Goal: Check status: Check status

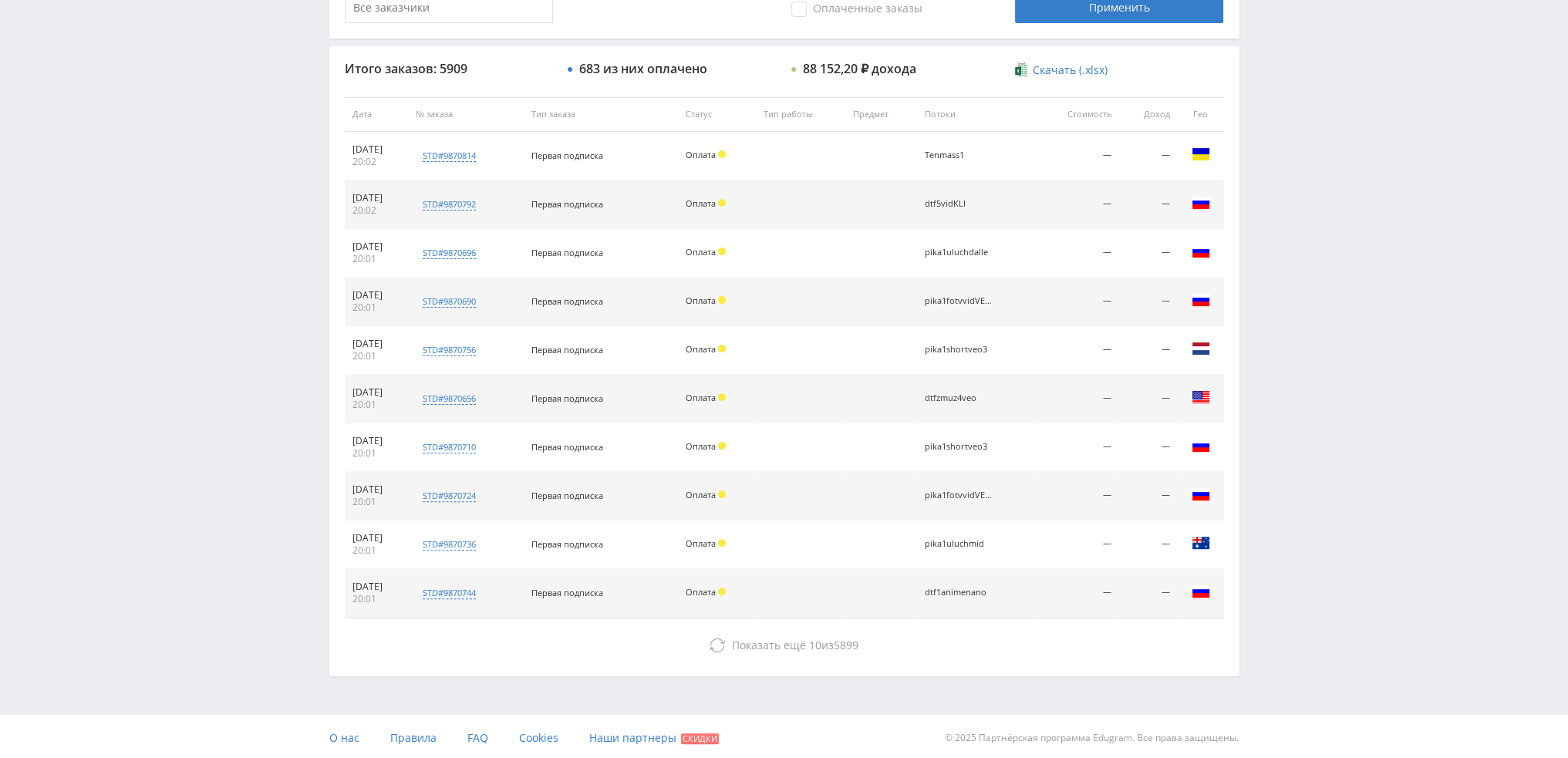
scroll to position [533, 0]
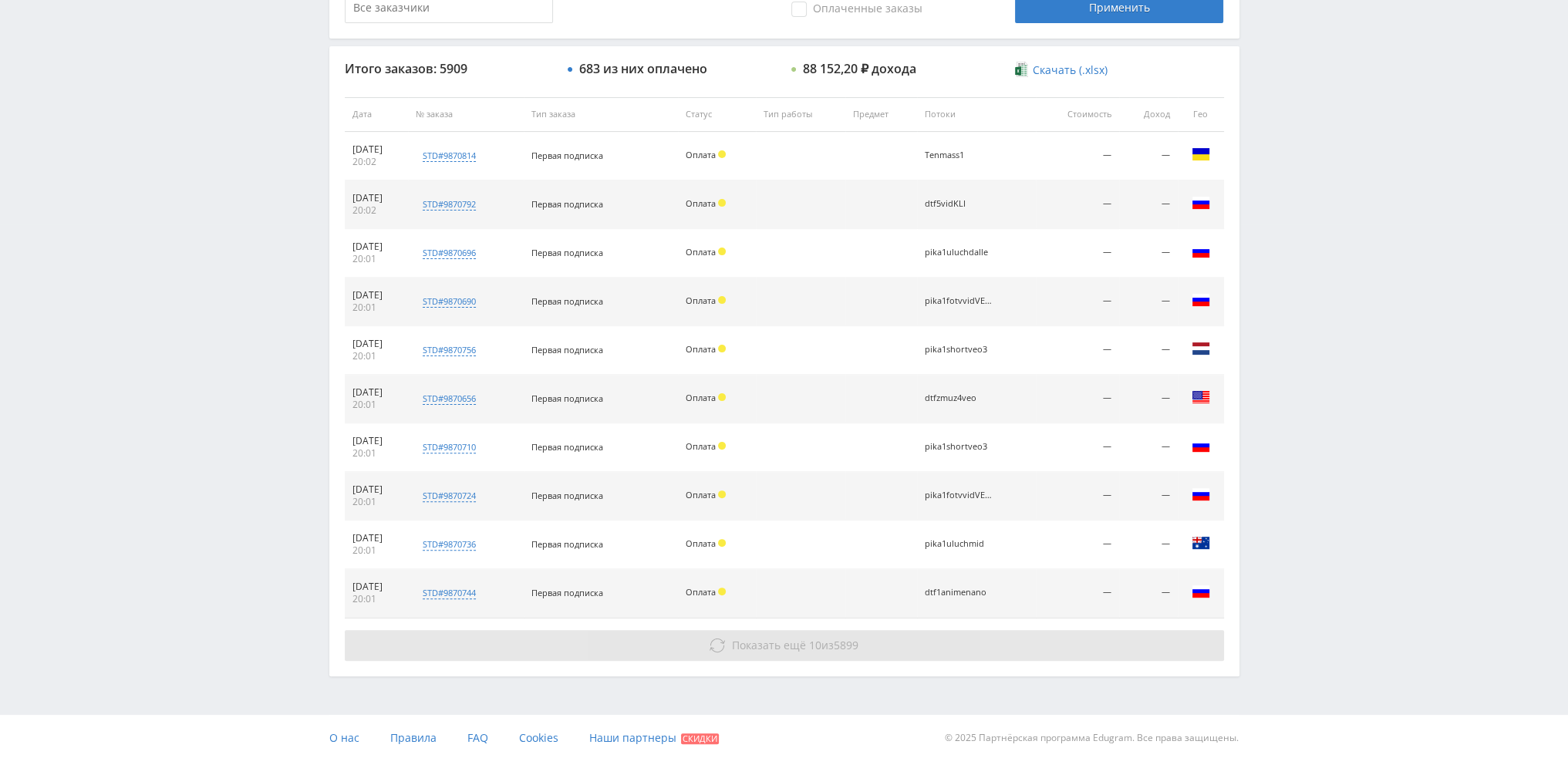
click at [818, 635] on button "Показать ещё 10 из 5899" at bounding box center [784, 646] width 879 height 31
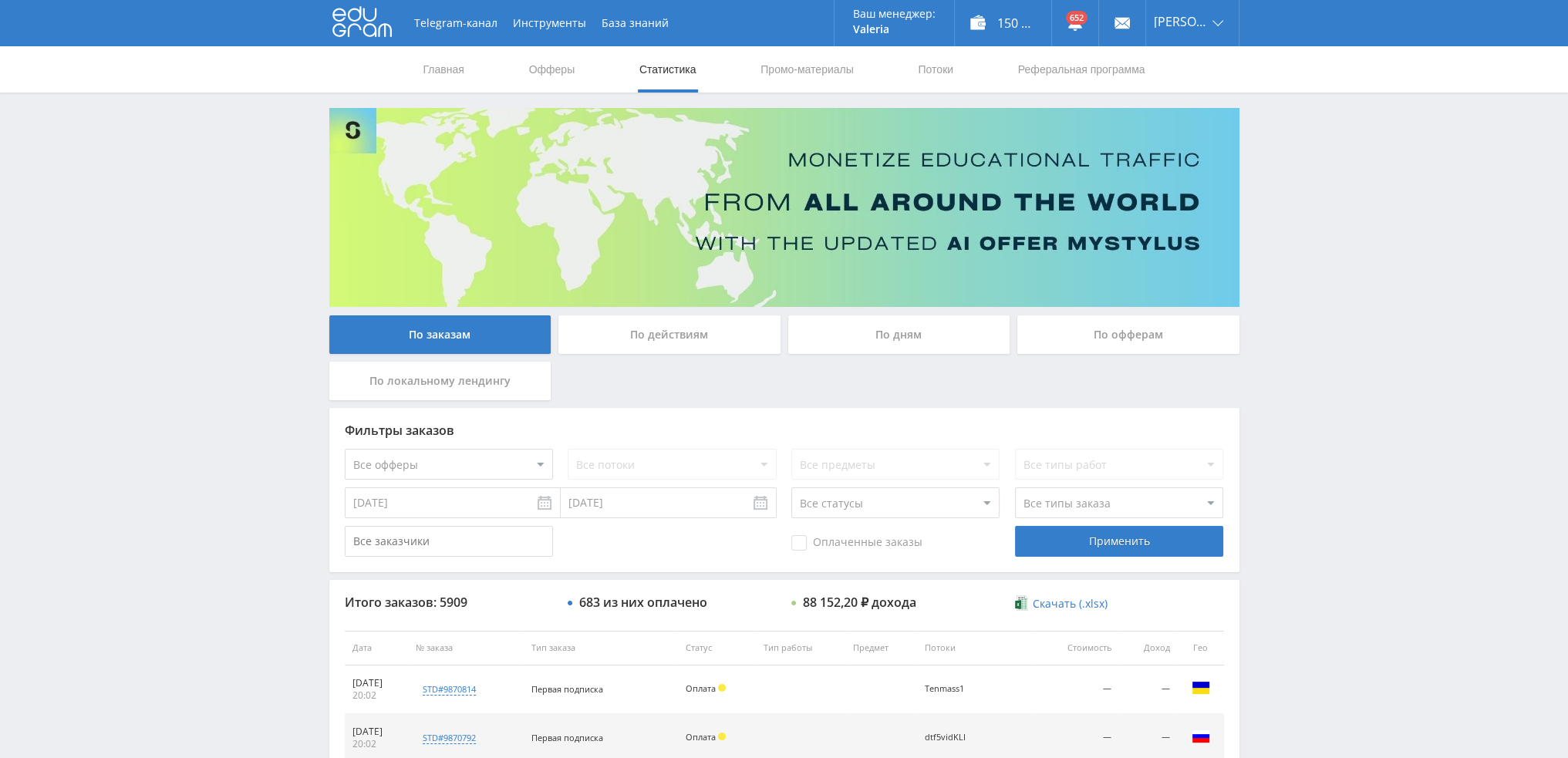
scroll to position [0, 0]
click at [893, 342] on div "По дням" at bounding box center [899, 334] width 222 height 38
click at [0, 0] on input "По дням" at bounding box center [0, 0] width 0 height 0
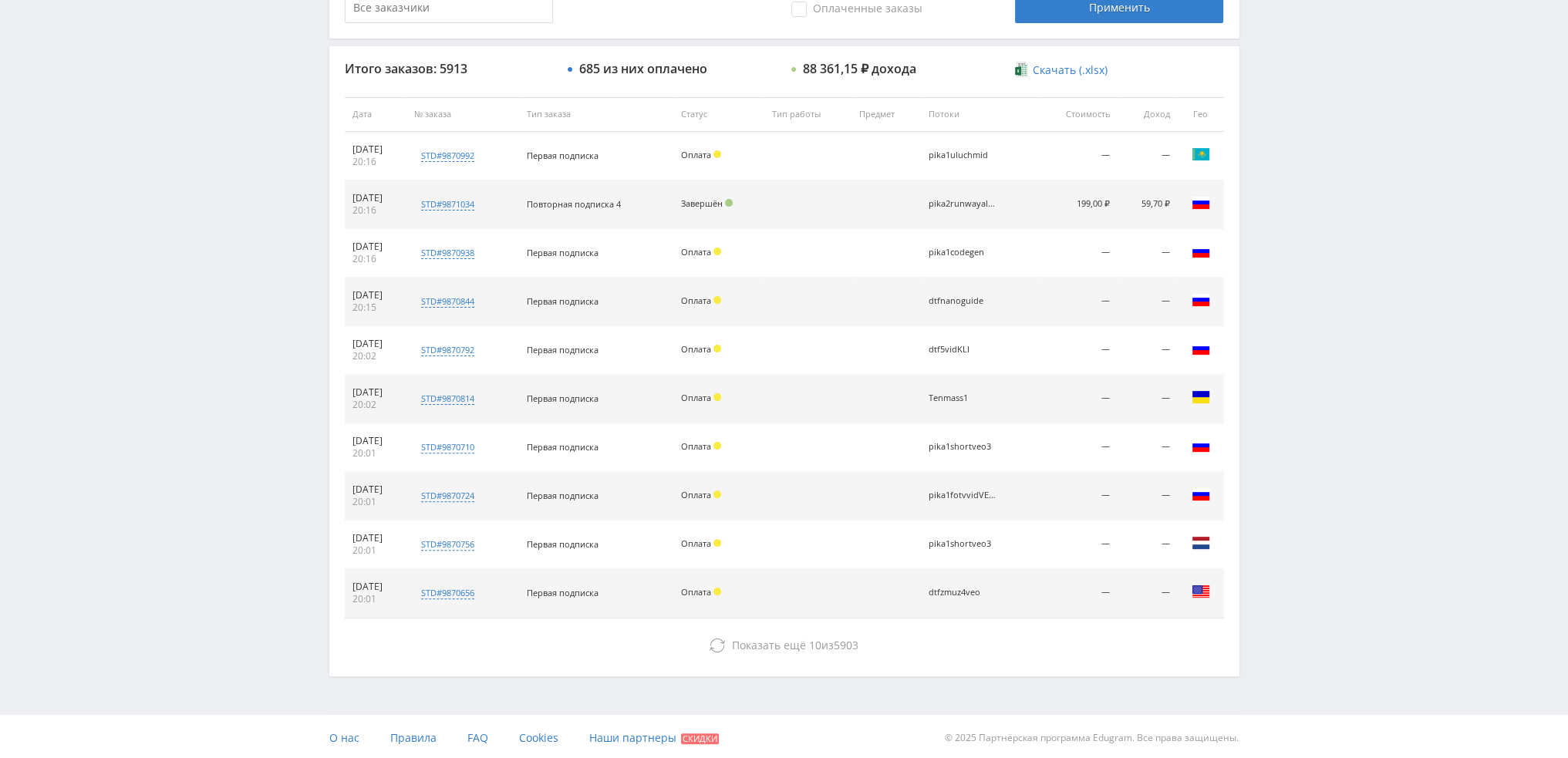
scroll to position [533, 0]
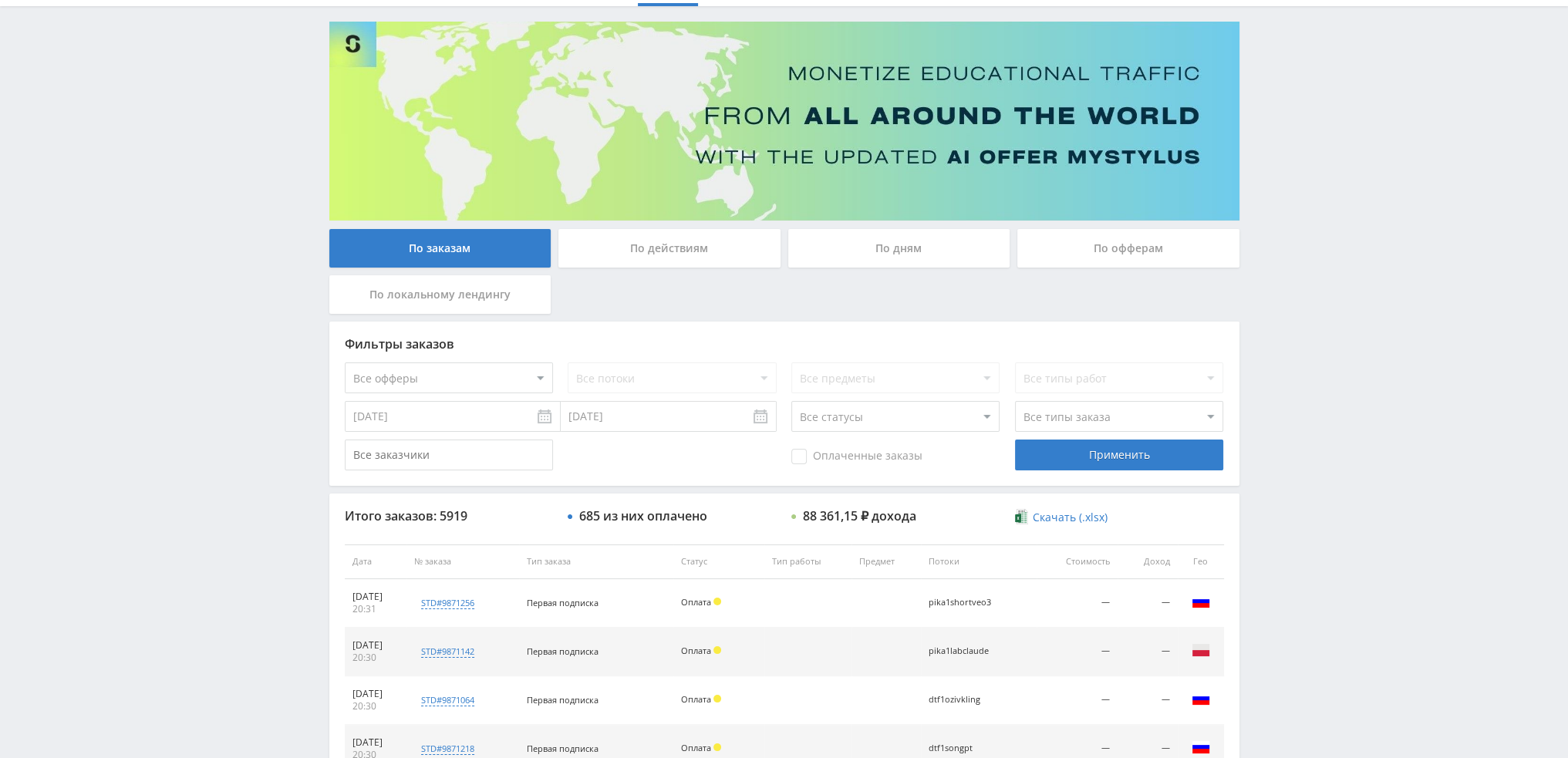
scroll to position [77, 0]
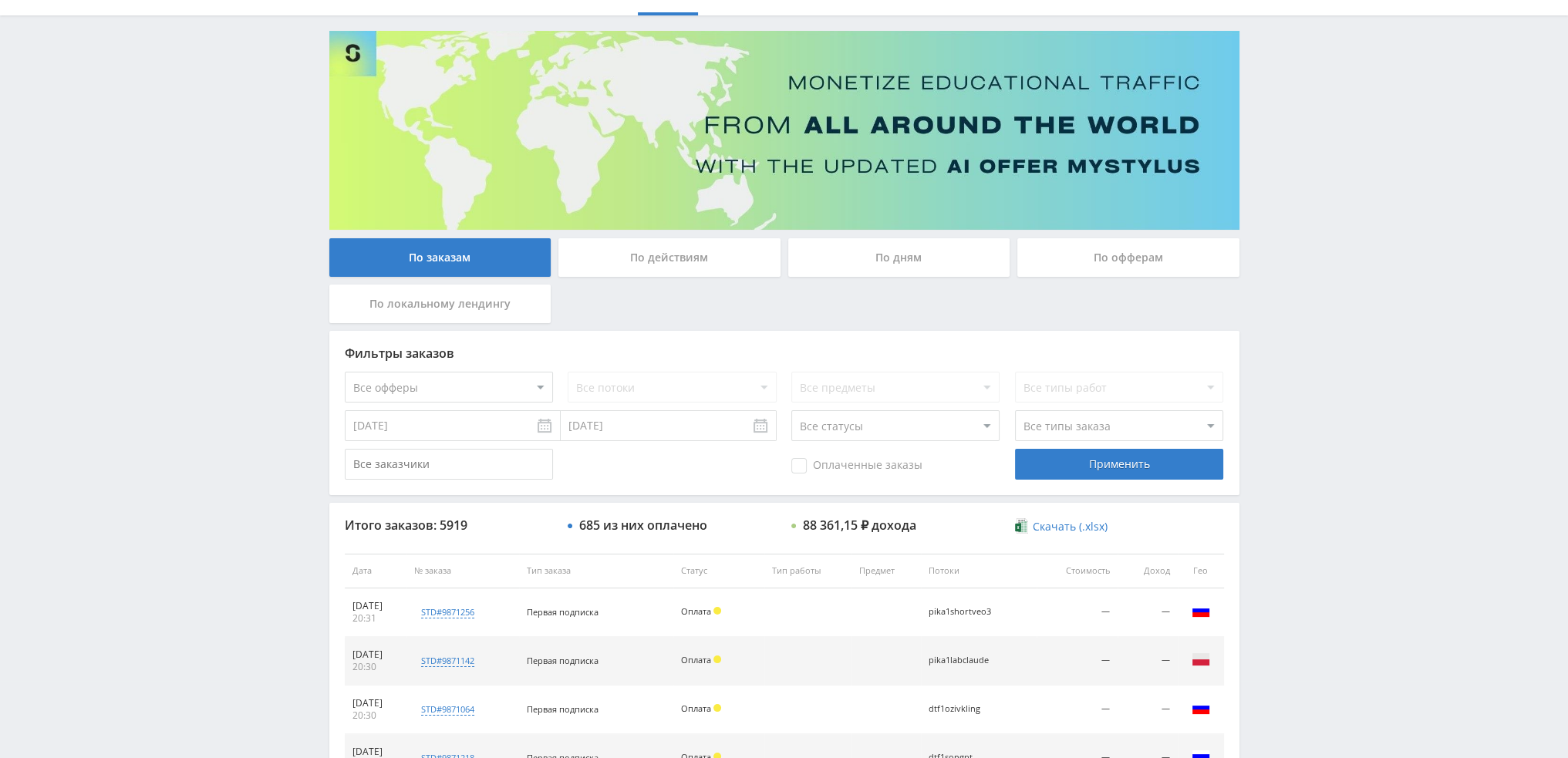
click at [903, 254] on div "По дням" at bounding box center [899, 257] width 222 height 38
click at [0, 0] on input "По дням" at bounding box center [0, 0] width 0 height 0
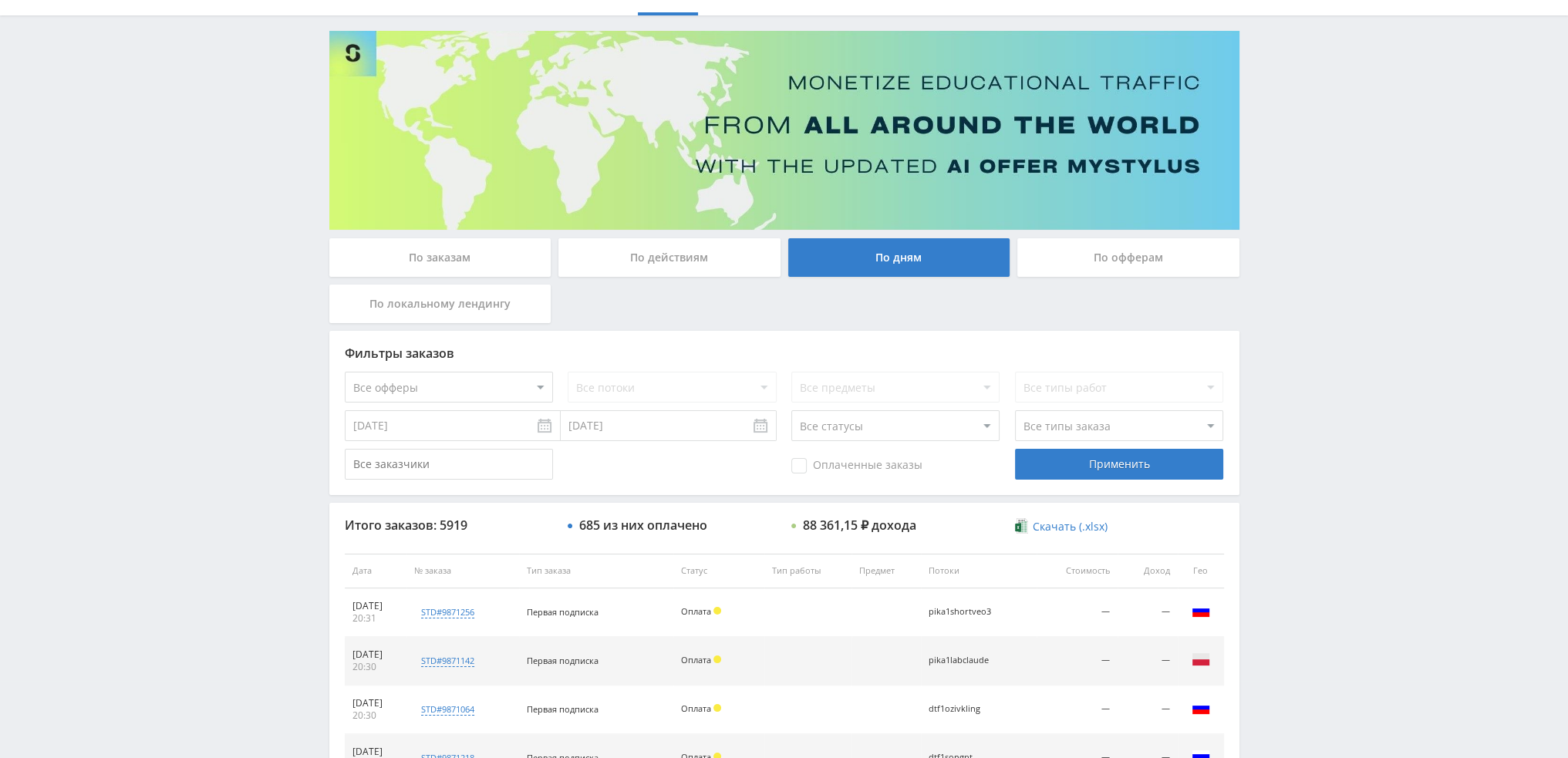
scroll to position [0, 0]
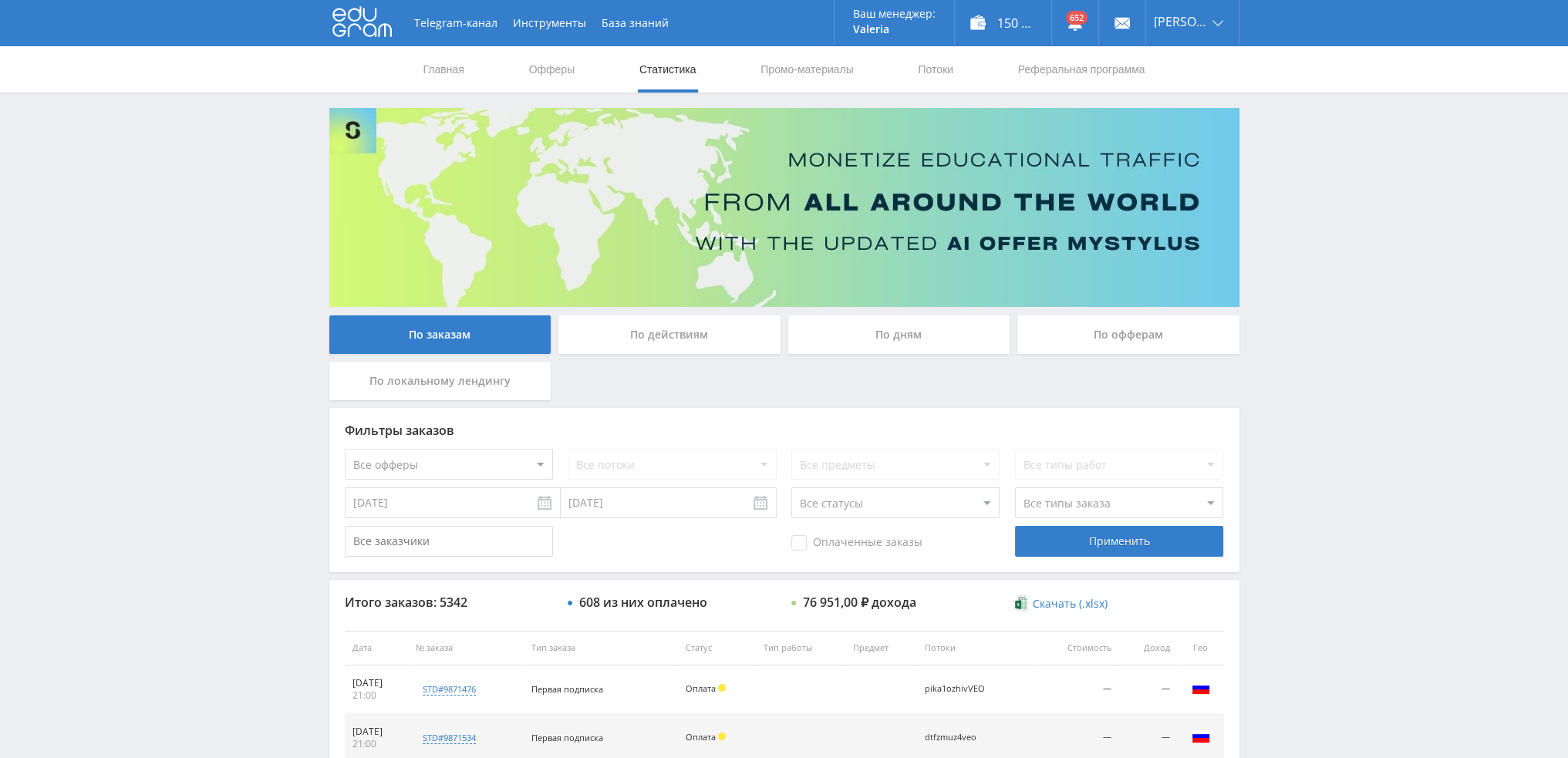
click at [938, 335] on div "По дням" at bounding box center [899, 334] width 222 height 38
click at [0, 0] on input "По дням" at bounding box center [0, 0] width 0 height 0
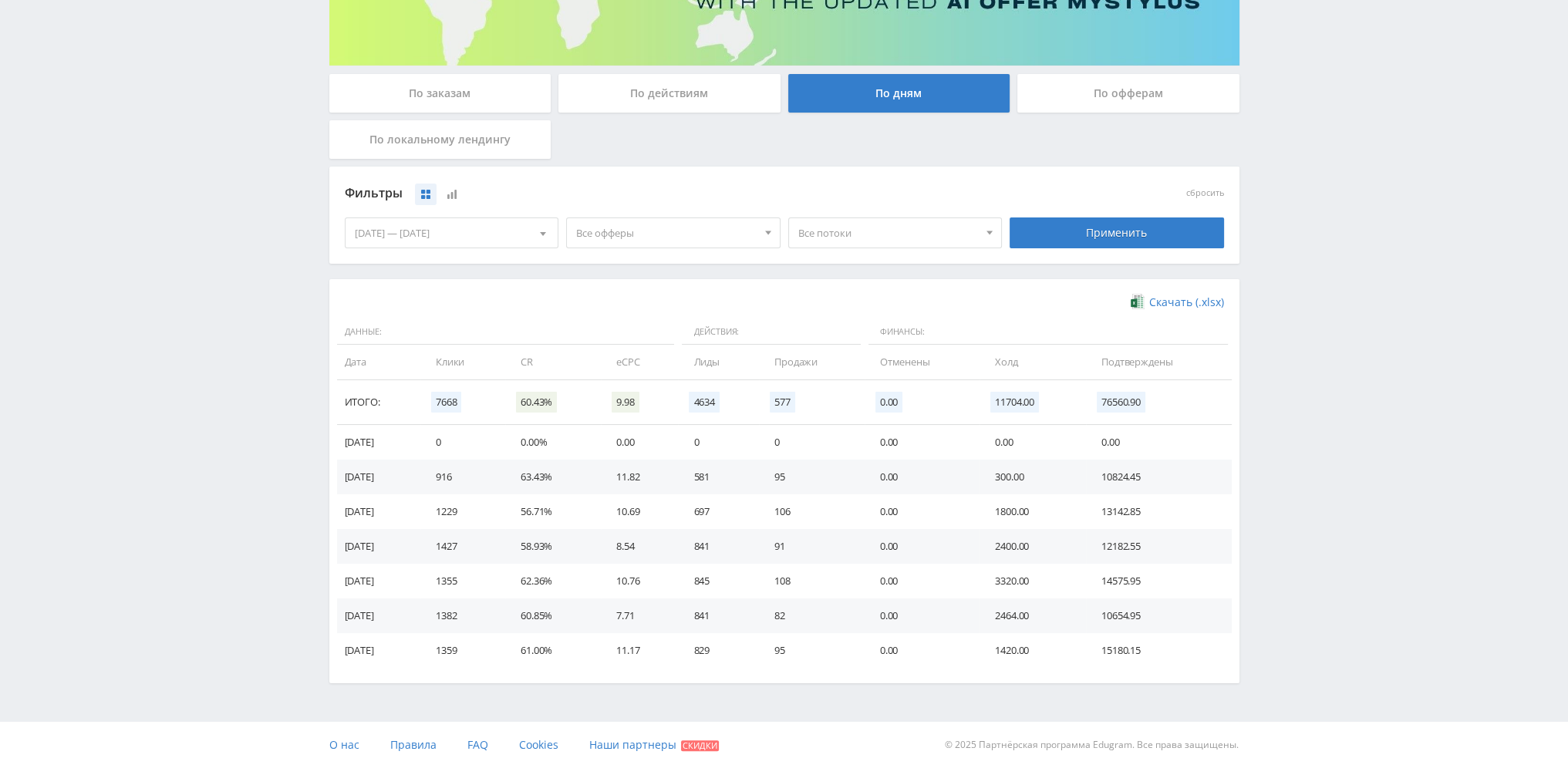
scroll to position [250, 0]
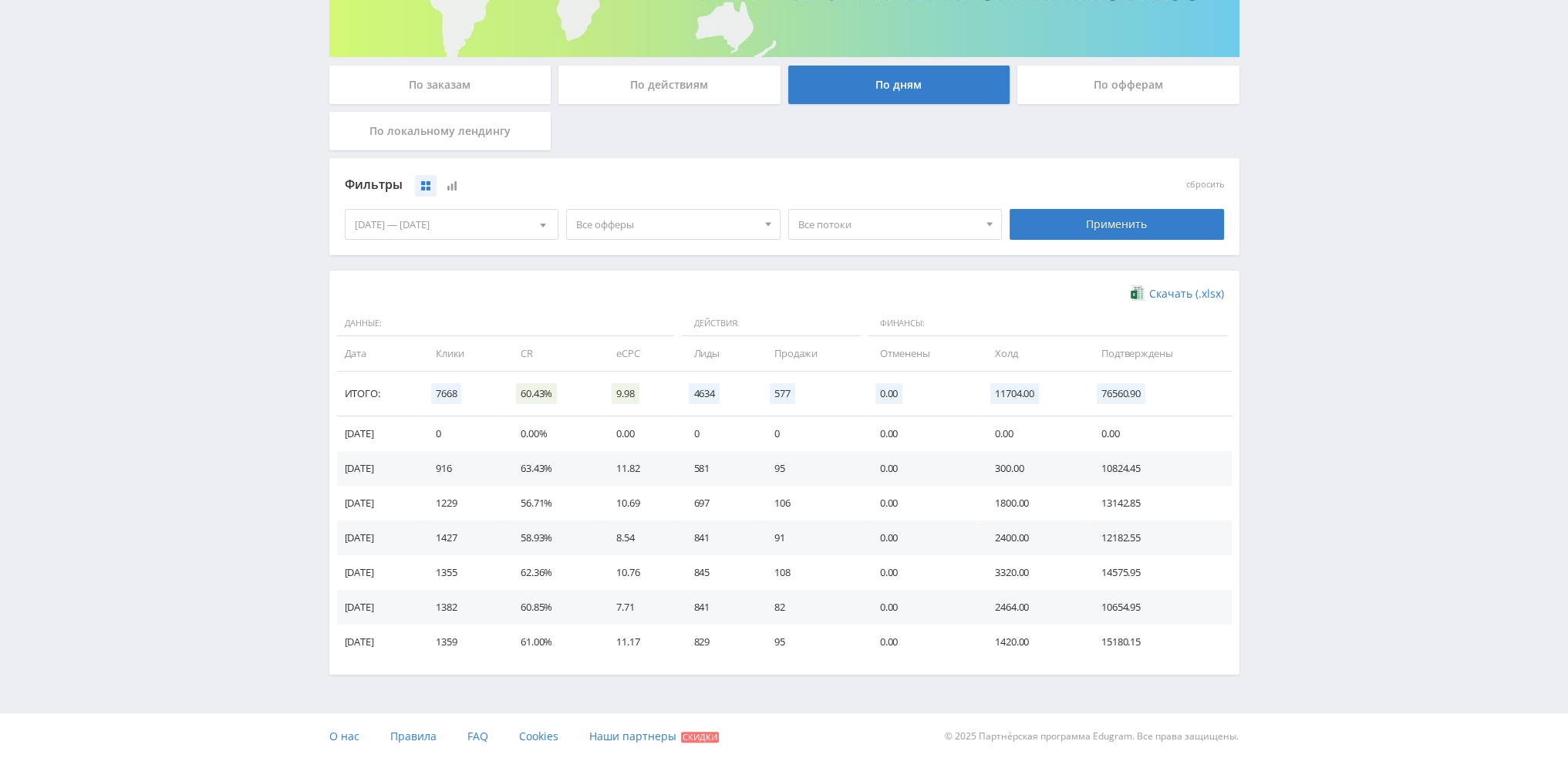
click at [435, 230] on div "06.10.2025 — 12.10.2025" at bounding box center [452, 225] width 213 height 30
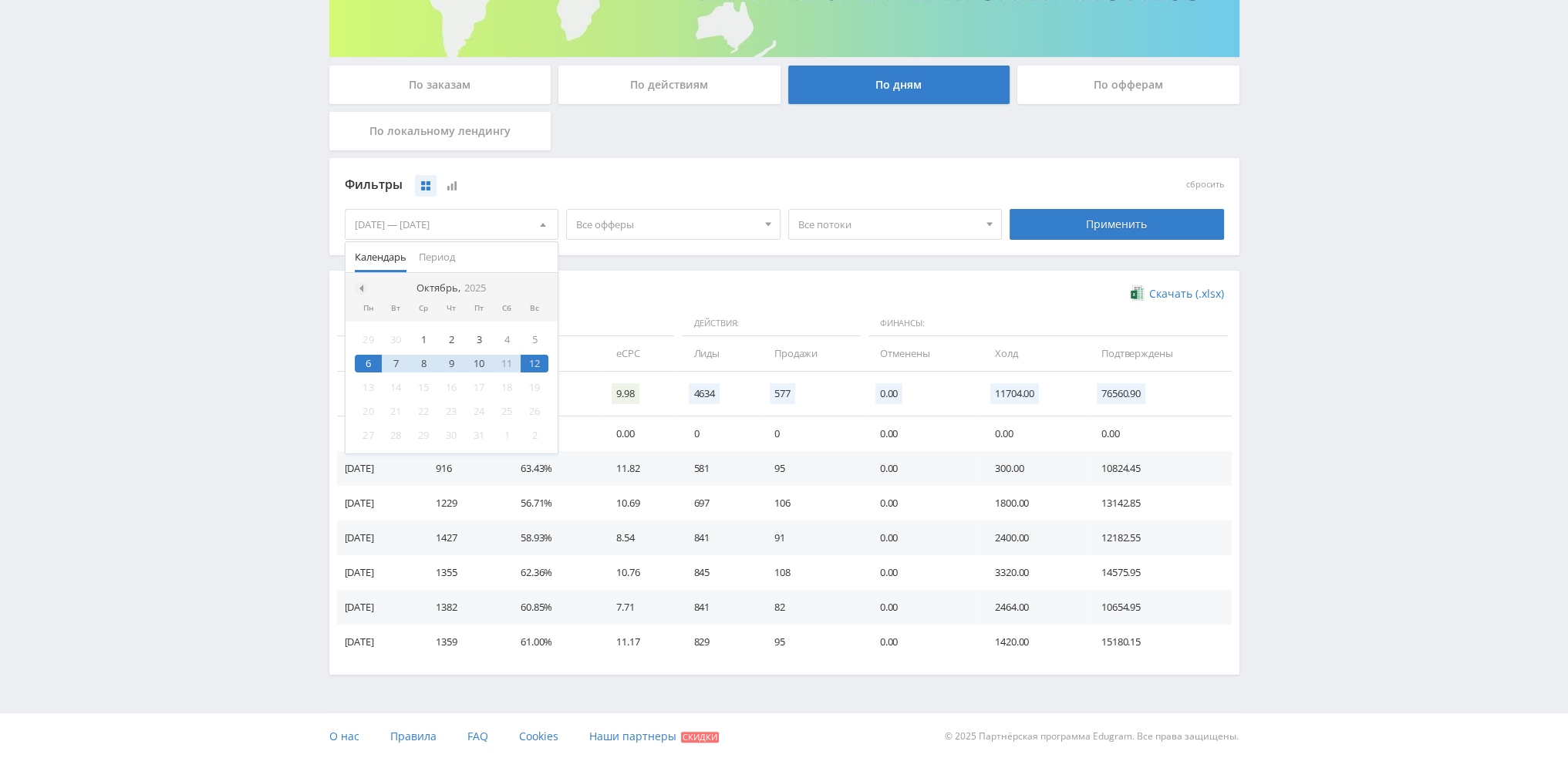
click at [361, 287] on span at bounding box center [360, 289] width 8 height 8
click at [508, 411] on div "27" at bounding box center [507, 411] width 28 height 18
click at [540, 287] on span at bounding box center [541, 289] width 8 height 8
click at [509, 361] on div "11" at bounding box center [507, 363] width 28 height 18
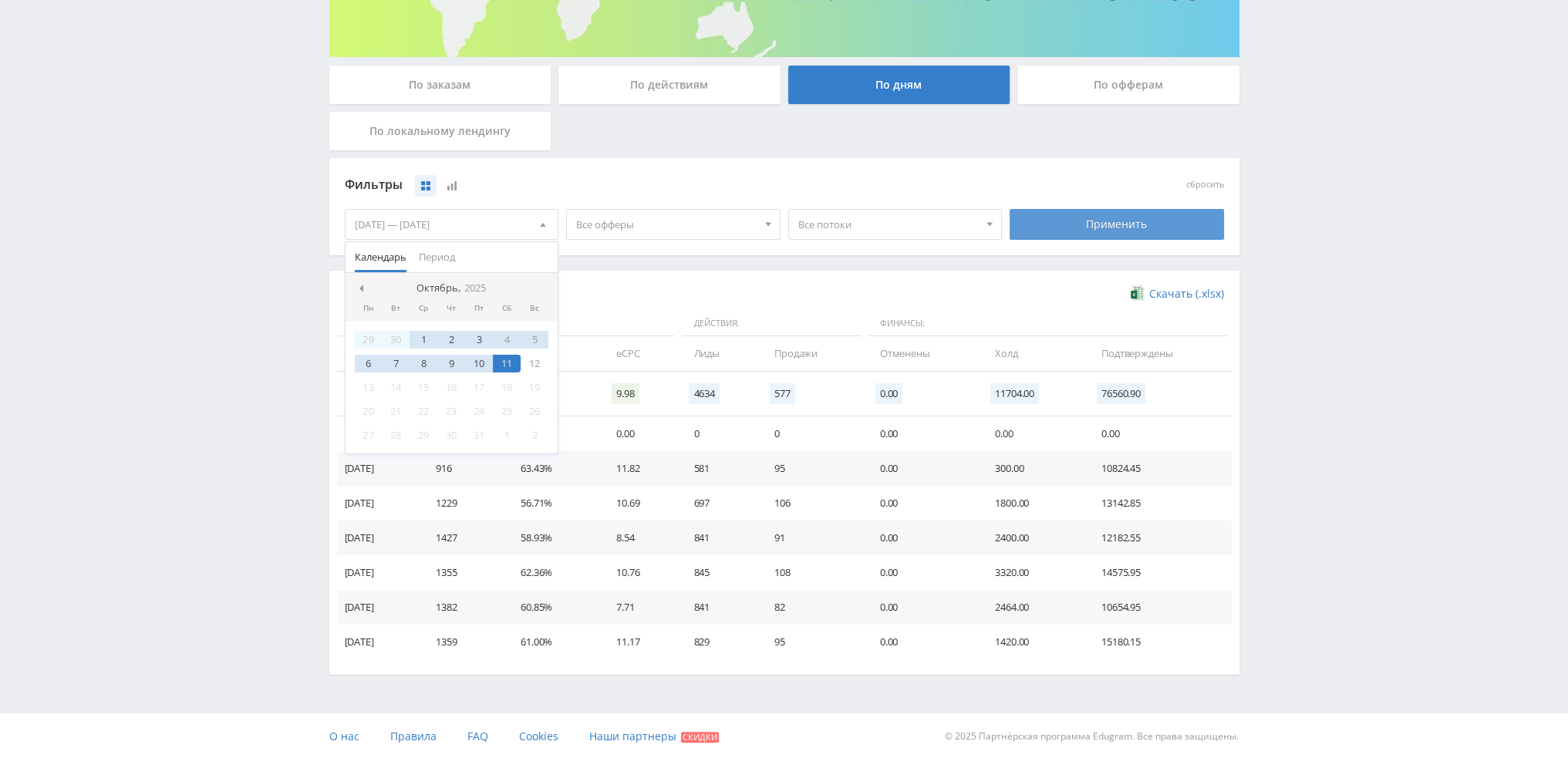
click at [1103, 221] on div "Применить" at bounding box center [1116, 225] width 215 height 31
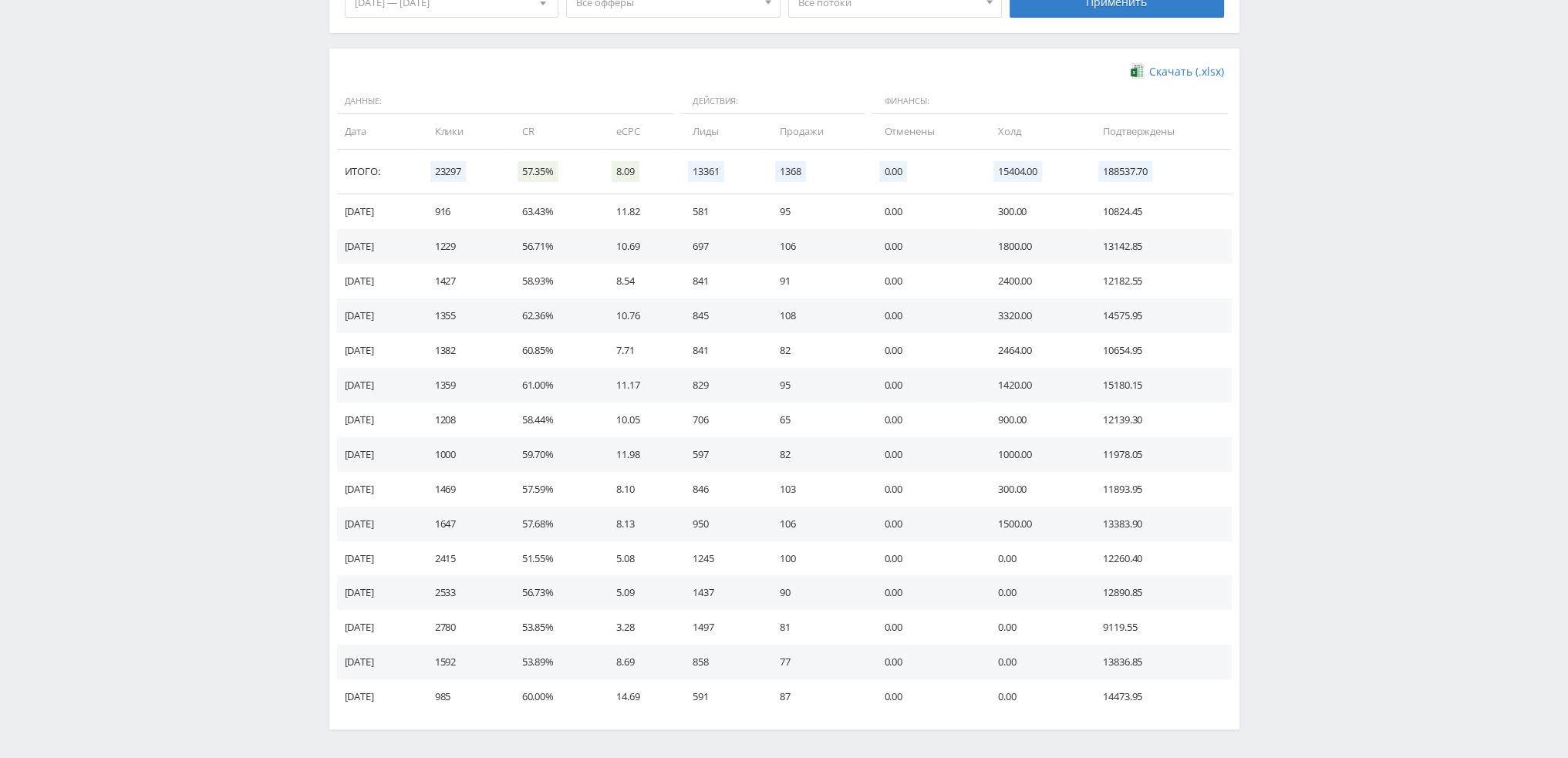
scroll to position [527, 0]
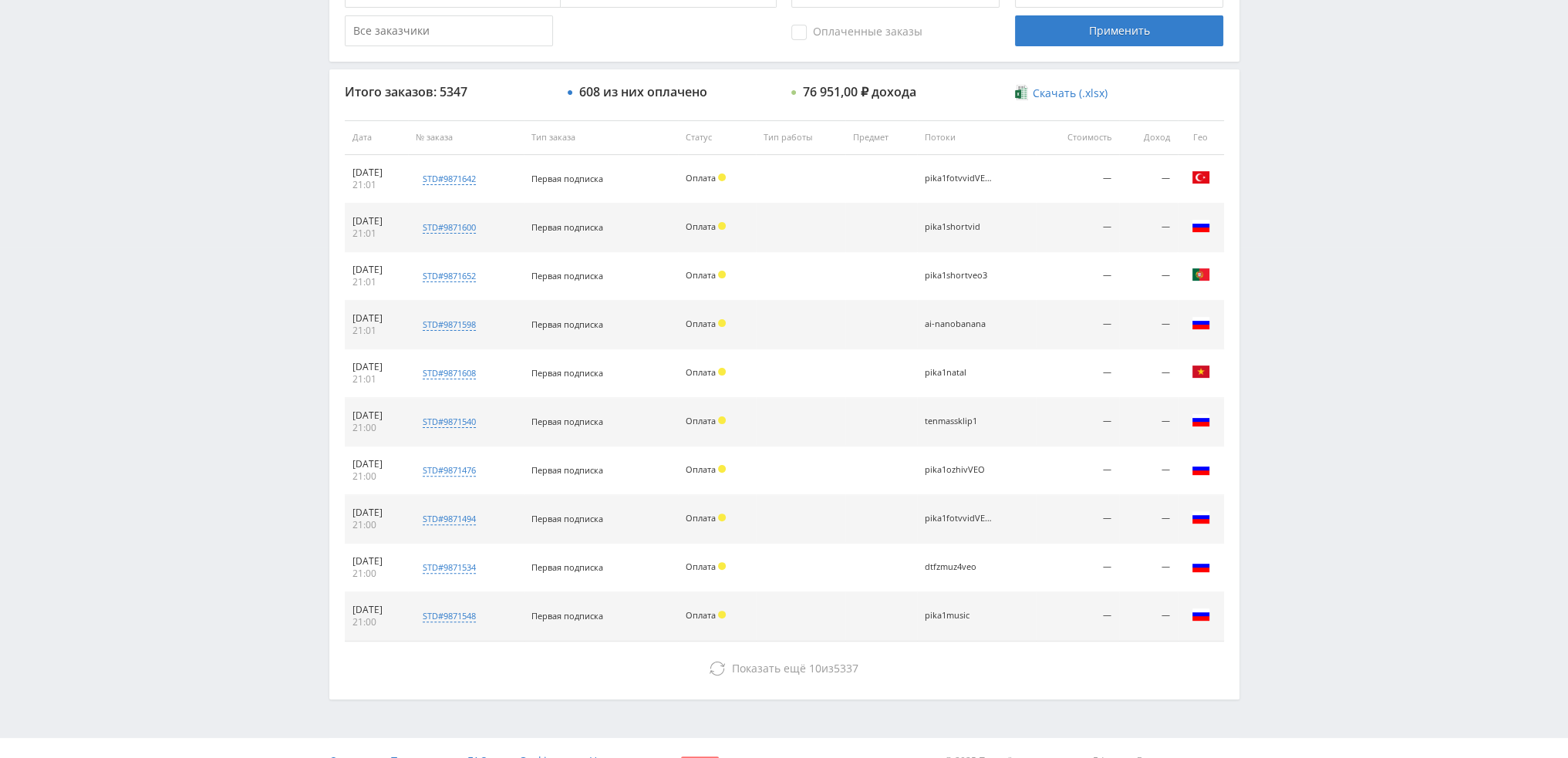
scroll to position [533, 0]
